Goal: Information Seeking & Learning: Learn about a topic

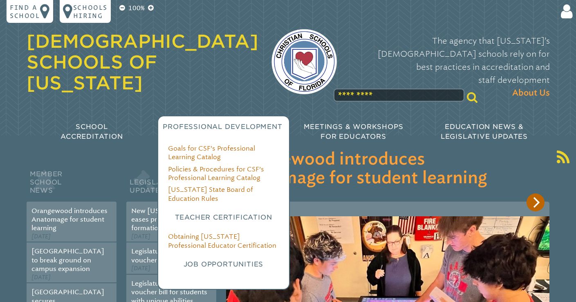
type input "**********"
click at [222, 260] on h3 "Job Opportunities" at bounding box center [223, 265] width 111 height 10
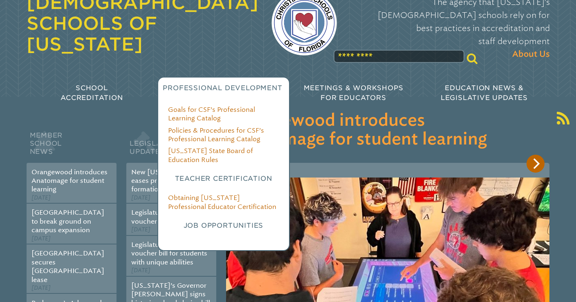
scroll to position [41, 0]
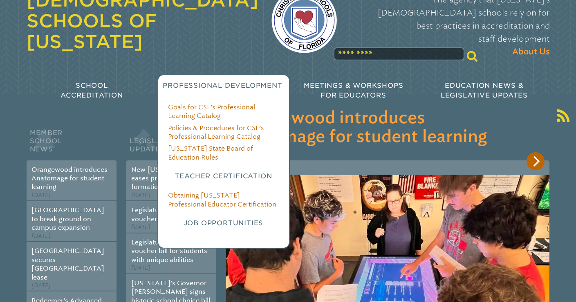
click at [212, 74] on div "Professional Development" at bounding box center [222, 85] width 131 height 23
click at [206, 82] on span "Professional Development" at bounding box center [222, 86] width 119 height 8
click at [195, 219] on h3 "Job Opportunities" at bounding box center [223, 224] width 111 height 10
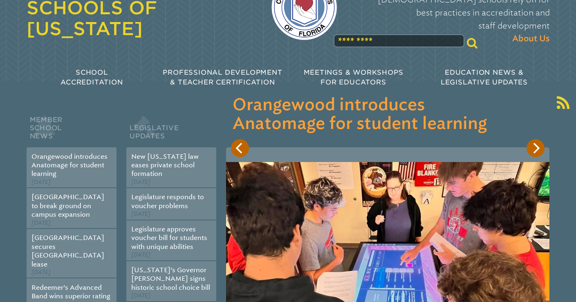
scroll to position [0, 0]
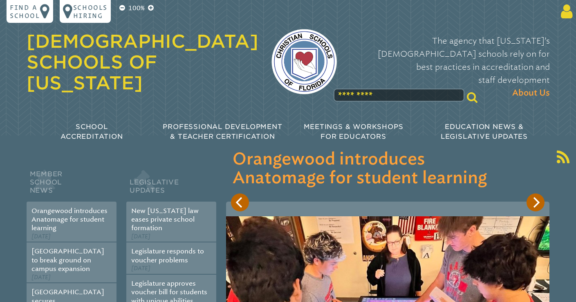
click at [561, 12] on icon at bounding box center [564, 11] width 15 height 16
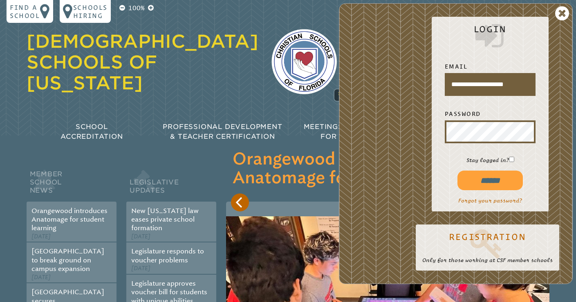
click at [497, 181] on input "******" at bounding box center [489, 181] width 65 height 20
type input "**********"
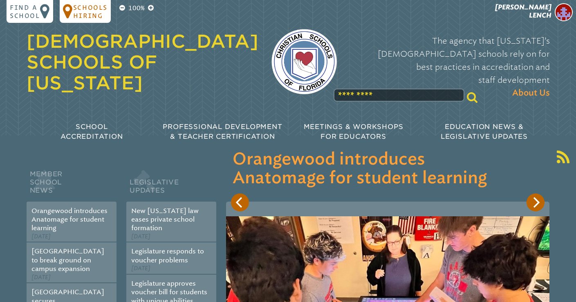
click at [81, 9] on p "Schools Hiring" at bounding box center [90, 11] width 34 height 16
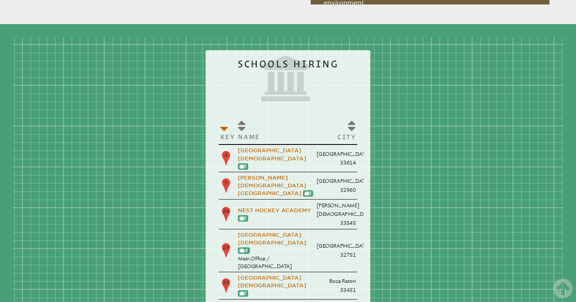
scroll to position [983, 0]
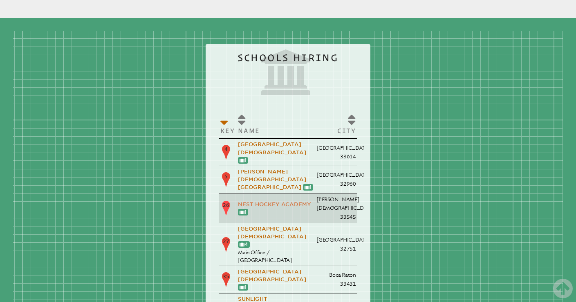
click at [238, 201] on link "Nest Hockey Academy" at bounding box center [274, 204] width 73 height 6
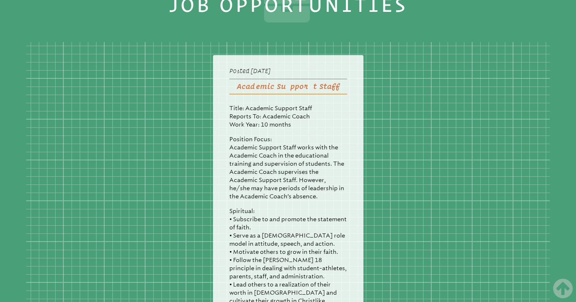
scroll to position [329, 0]
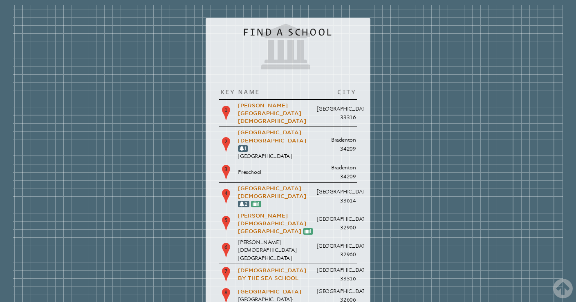
scroll to position [994, 0]
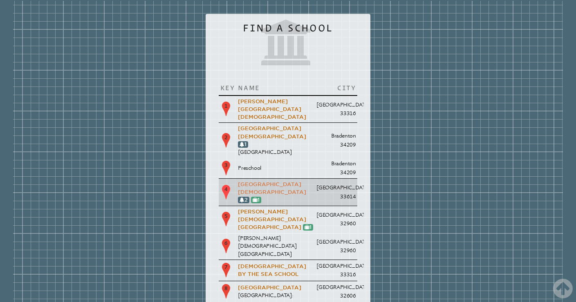
click at [238, 181] on link "[GEOGRAPHIC_DATA][DEMOGRAPHIC_DATA]" at bounding box center [272, 188] width 68 height 14
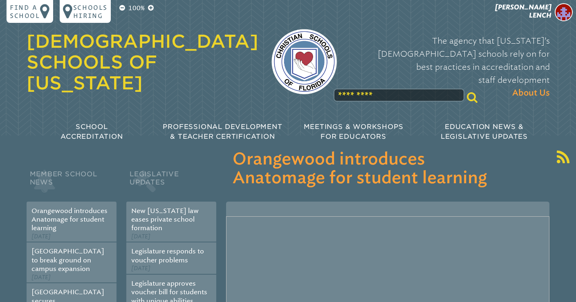
scroll to position [994, 0]
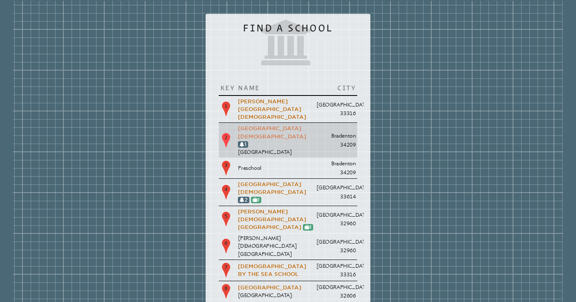
click at [238, 125] on link "[GEOGRAPHIC_DATA][DEMOGRAPHIC_DATA]" at bounding box center [272, 132] width 68 height 14
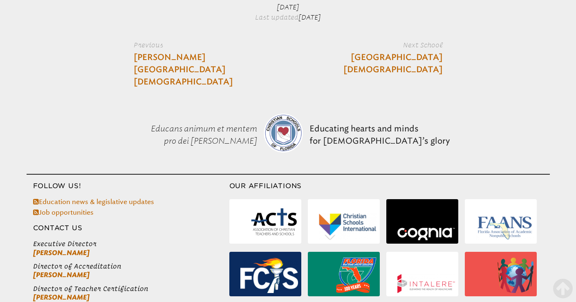
scroll to position [1479, 0]
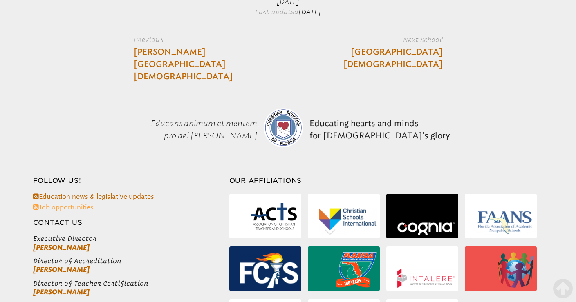
click at [79, 203] on link "Job opportunities" at bounding box center [63, 207] width 60 height 8
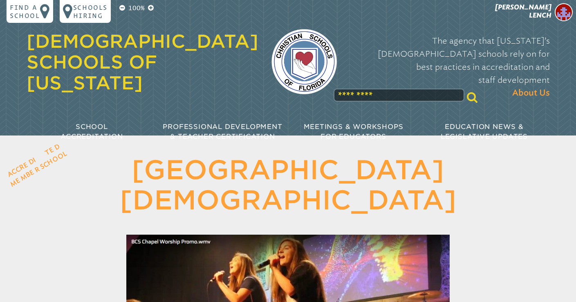
scroll to position [1478, 0]
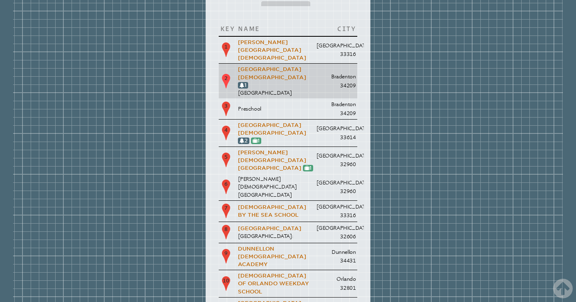
scroll to position [1063, 0]
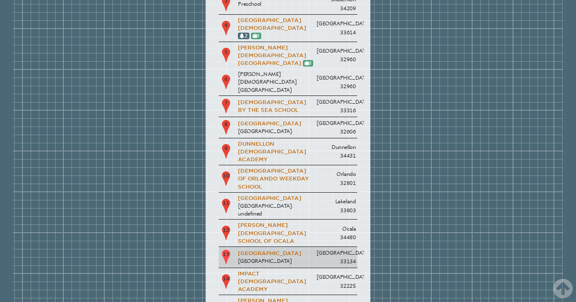
scroll to position [1162, 0]
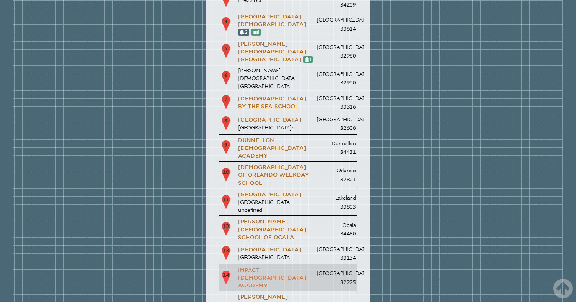
click at [238, 267] on link "Impact [DEMOGRAPHIC_DATA] Academy" at bounding box center [272, 278] width 68 height 22
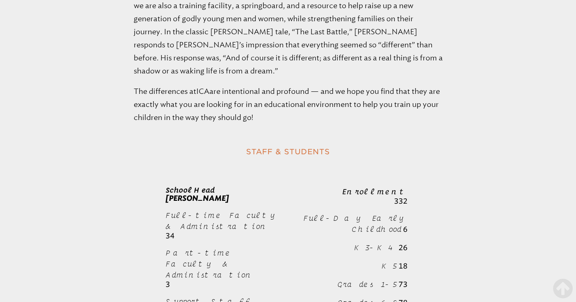
scroll to position [1048, 0]
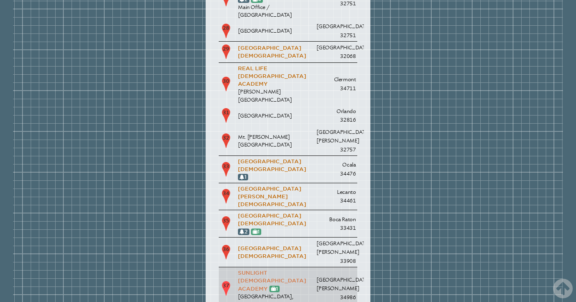
scroll to position [1833, 0]
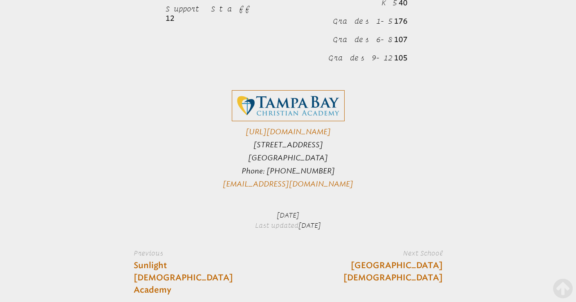
scroll to position [2309, 0]
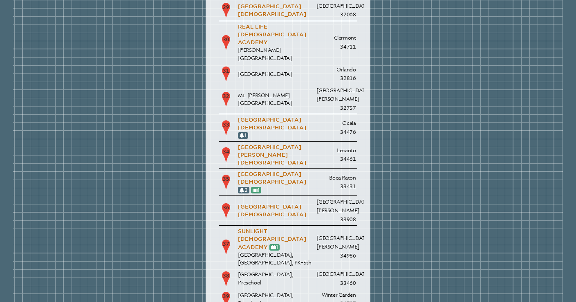
scroll to position [1972, 0]
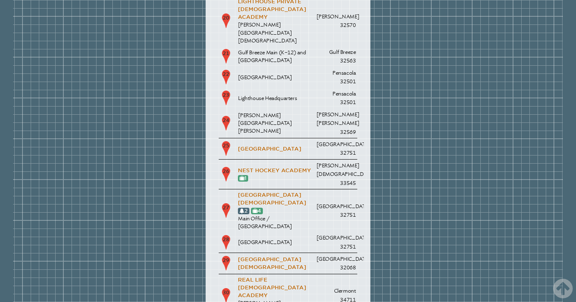
scroll to position [1620, 0]
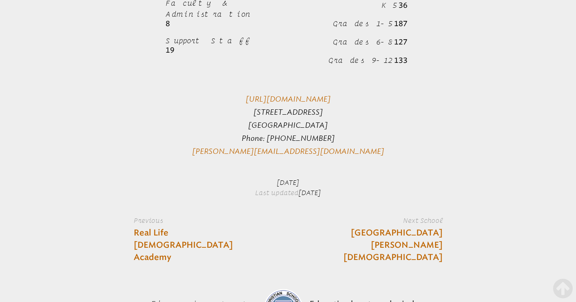
scroll to position [1286, 0]
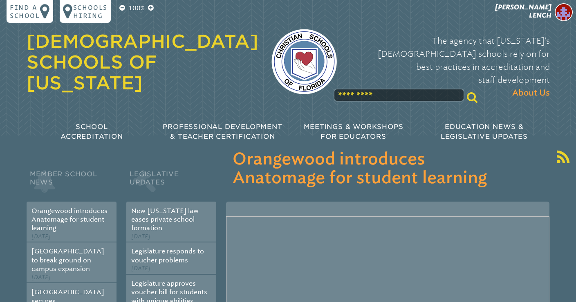
scroll to position [1620, 0]
